Goal: Find specific page/section

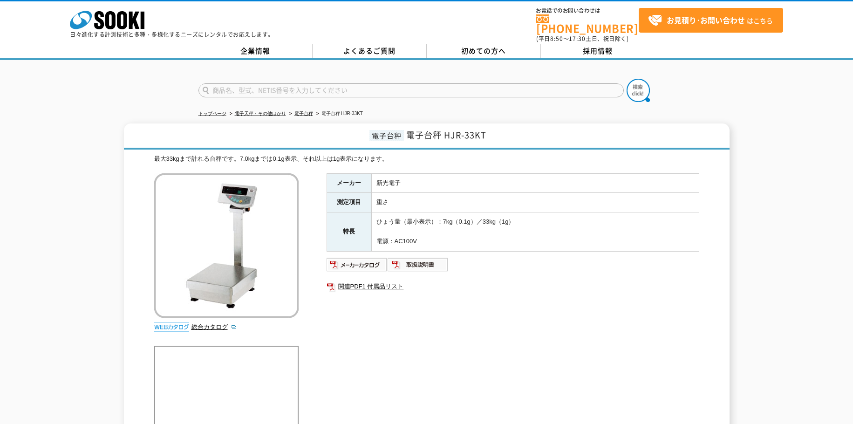
click at [338, 83] on input "text" at bounding box center [410, 90] width 425 height 14
paste input "HJR-33KT"
type input "HJR-33KT"
click at [628, 88] on img at bounding box center [638, 90] width 23 height 23
